Goal: Navigation & Orientation: Go to known website

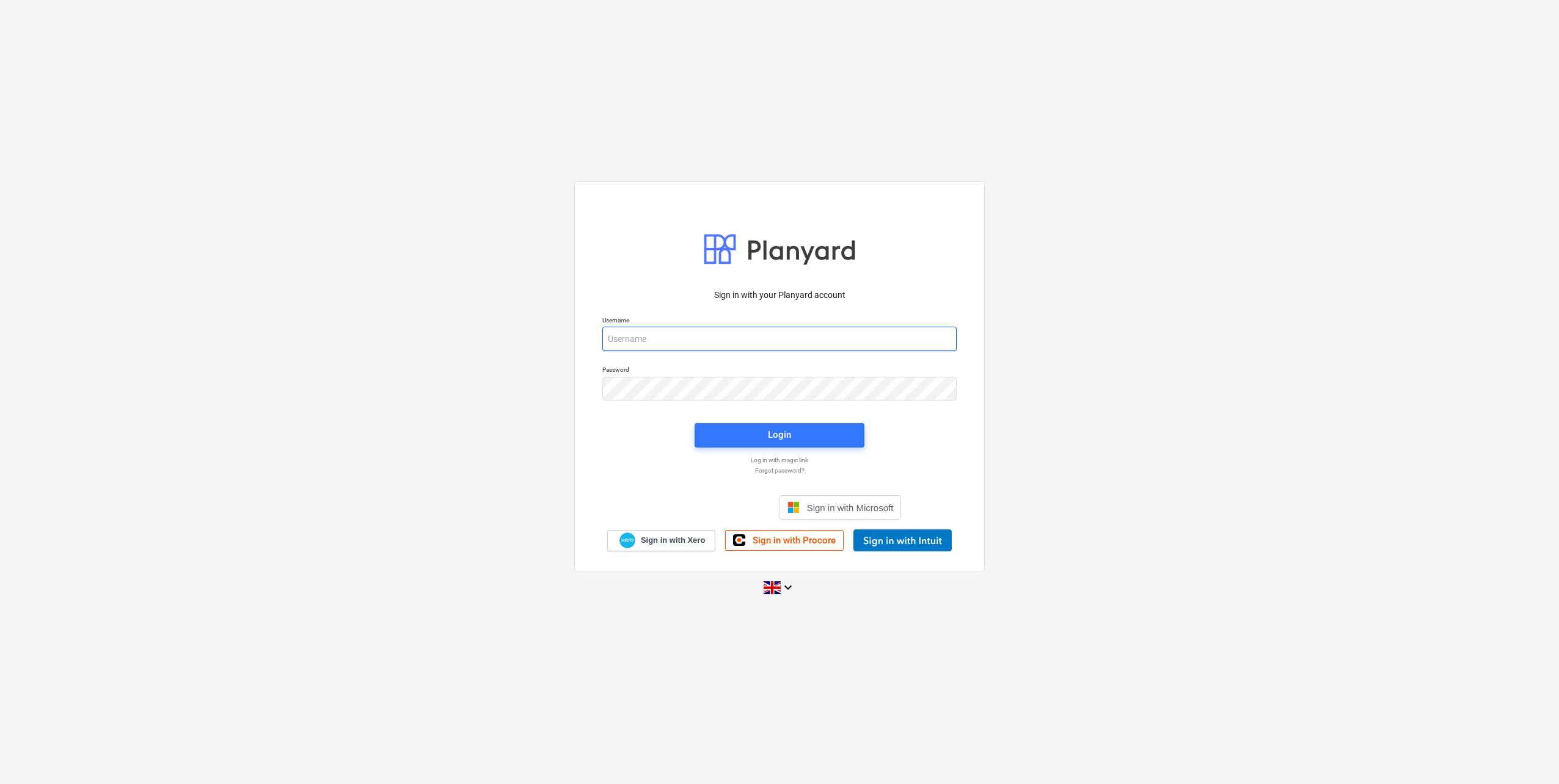
click at [696, 335] on input "email" at bounding box center [779, 339] width 354 height 25
type input "[EMAIL_ADDRESS][DOMAIN_NAME]"
